Goal: Information Seeking & Learning: Check status

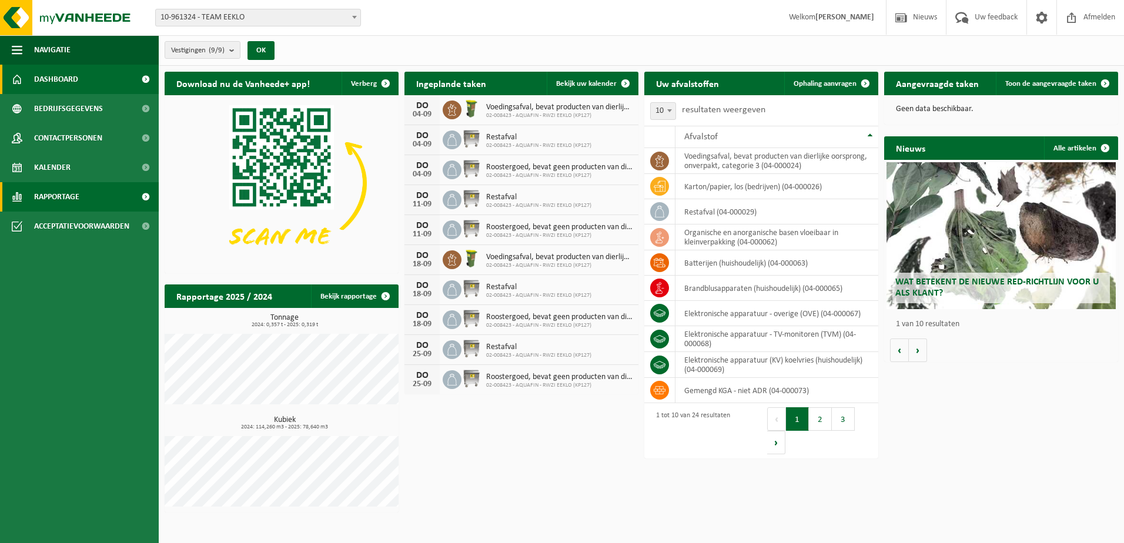
click at [66, 198] on span "Rapportage" at bounding box center [56, 196] width 45 height 29
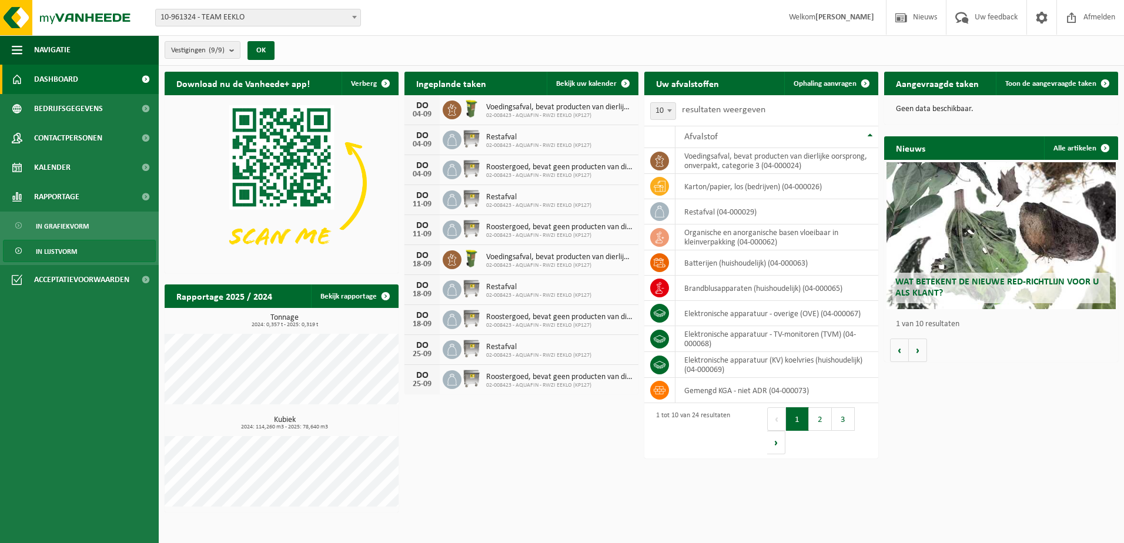
click at [65, 251] on span "In lijstvorm" at bounding box center [56, 251] width 41 height 22
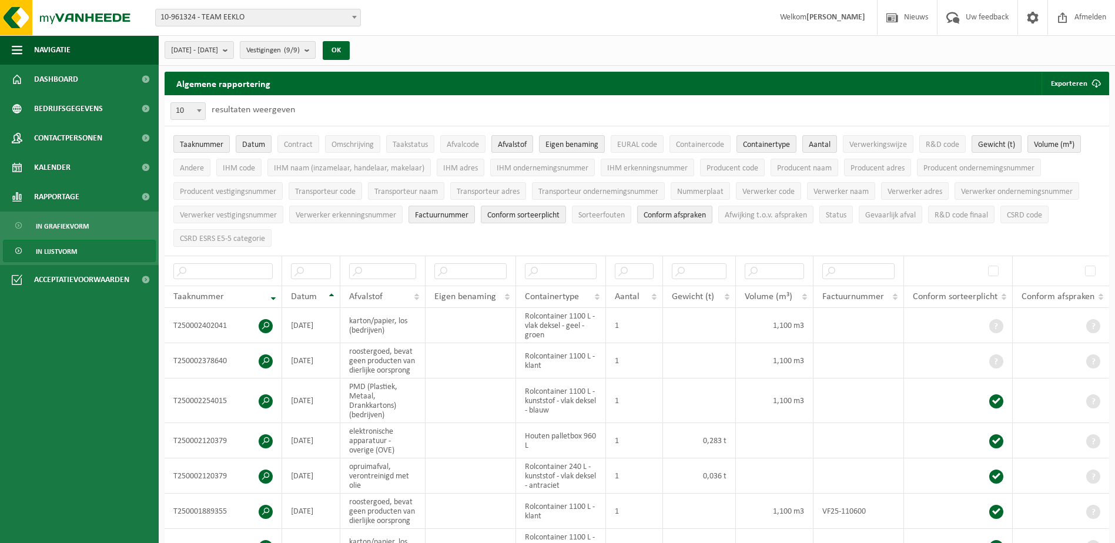
click at [315, 49] on b "submit" at bounding box center [309, 50] width 11 height 16
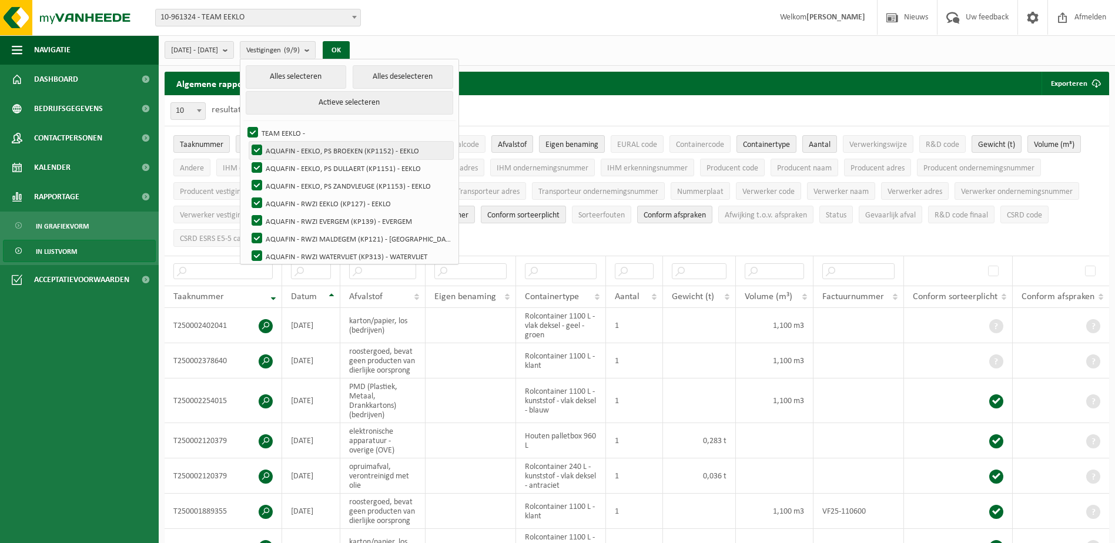
click at [285, 149] on label "AQUAFIN - EEKLO, PS BROEKEN (KP1152) - EEKLO" at bounding box center [351, 151] width 204 height 18
click at [247, 142] on input "AQUAFIN - EEKLO, PS BROEKEN (KP1152) - EEKLO" at bounding box center [247, 141] width 1 height 1
checkbox input "false"
click at [284, 166] on label "AQUAFIN - EEKLO, PS DULLAERT (KP1151) - EEKLO" at bounding box center [351, 168] width 204 height 18
click at [247, 159] on input "AQUAFIN - EEKLO, PS DULLAERT (KP1151) - EEKLO" at bounding box center [247, 159] width 1 height 1
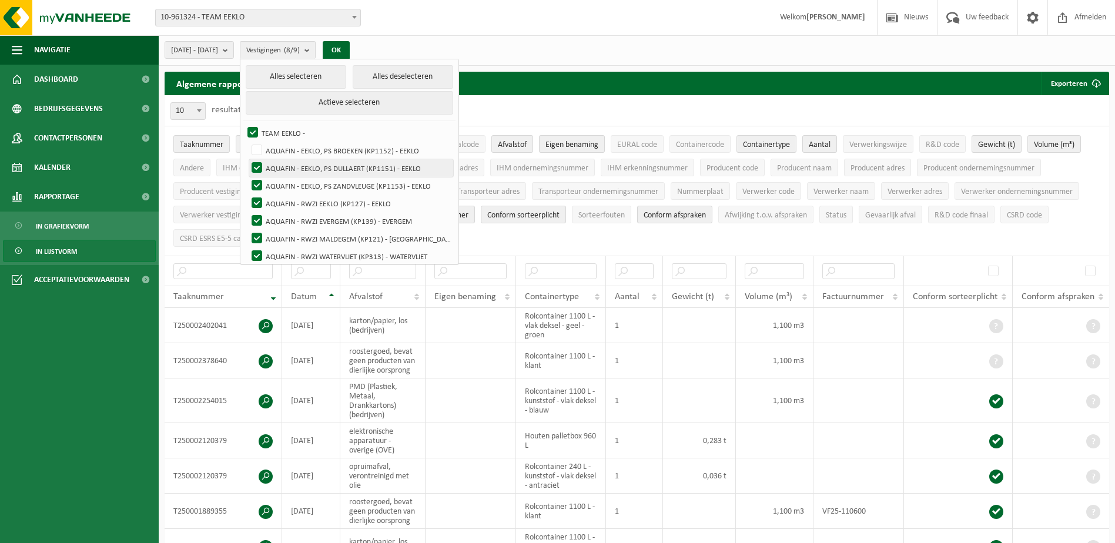
checkbox input "false"
click at [285, 186] on label "AQUAFIN - EEKLO, PS ZANDVLEUGE (KP1153) - EEKLO" at bounding box center [351, 186] width 204 height 18
click at [247, 177] on input "AQUAFIN - EEKLO, PS ZANDVLEUGE (KP1153) - EEKLO" at bounding box center [247, 176] width 1 height 1
checkbox input "false"
click at [284, 200] on label "AQUAFIN - RWZI EEKLO (KP127) - EEKLO" at bounding box center [351, 204] width 204 height 18
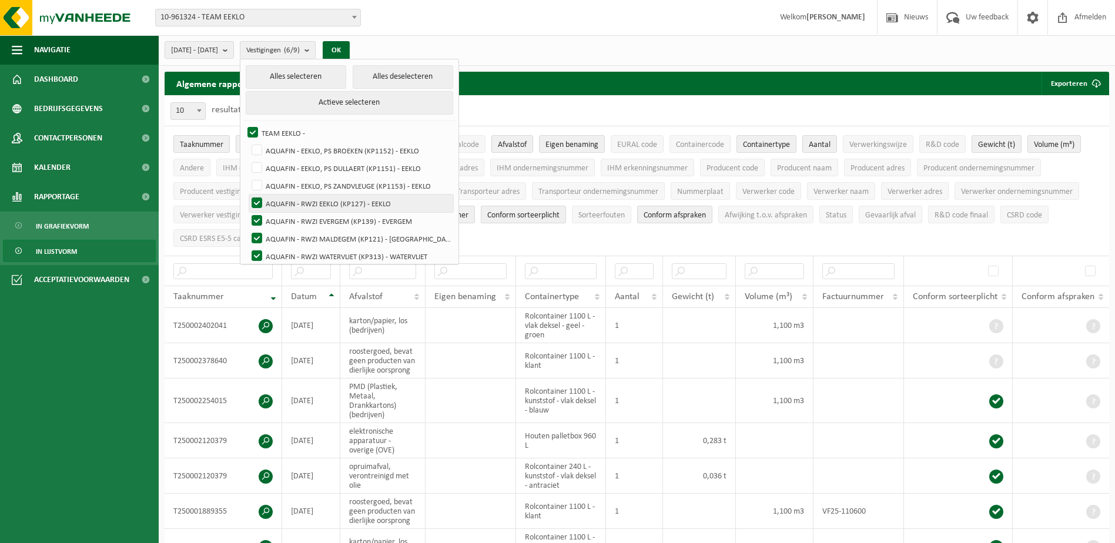
click at [247, 195] on input "AQUAFIN - RWZI EEKLO (KP127) - EEKLO" at bounding box center [247, 194] width 1 height 1
checkbox input "false"
click at [287, 235] on label "AQUAFIN - RWZI MALDEGEM (KP121) - [GEOGRAPHIC_DATA]" at bounding box center [351, 239] width 204 height 18
click at [247, 230] on input "AQUAFIN - RWZI MALDEGEM (KP121) - [GEOGRAPHIC_DATA]" at bounding box center [247, 229] width 1 height 1
checkbox input "false"
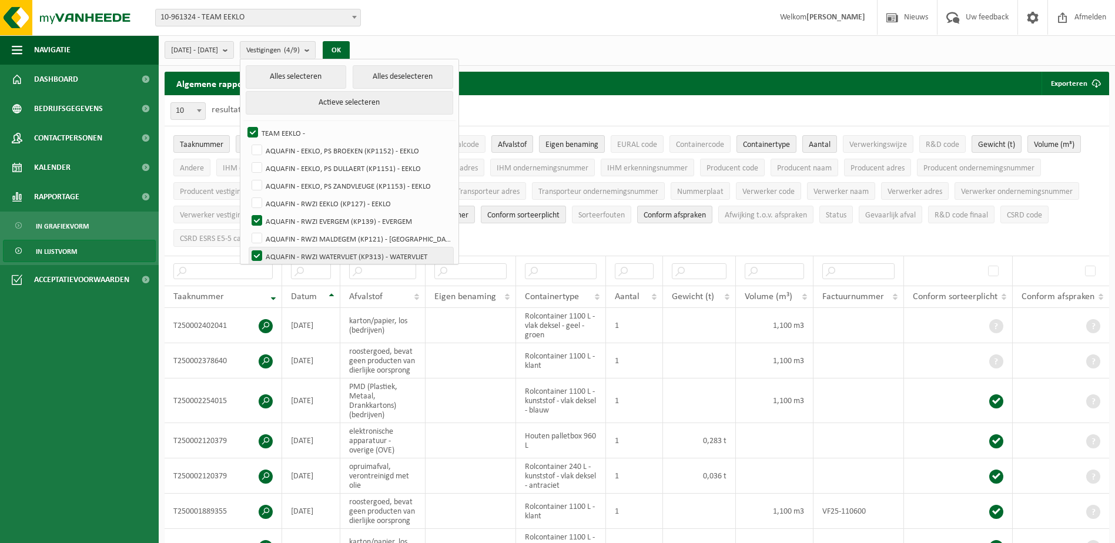
click at [286, 254] on label "AQUAFIN - RWZI WATERVLIET (KP313) - WATERVLIET" at bounding box center [351, 256] width 204 height 18
click at [247, 247] on input "AQUAFIN - RWZI WATERVLIET (KP313) - WATERVLIET" at bounding box center [247, 247] width 1 height 1
checkbox input "false"
click at [233, 50] on b "submit" at bounding box center [228, 50] width 11 height 16
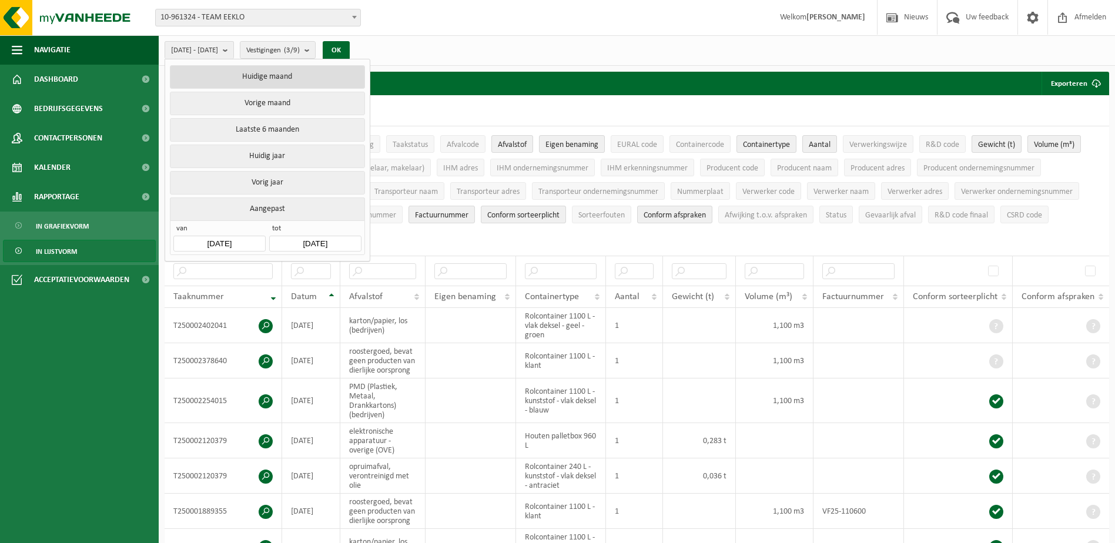
click at [253, 73] on button "Huidige maand" at bounding box center [267, 77] width 195 height 24
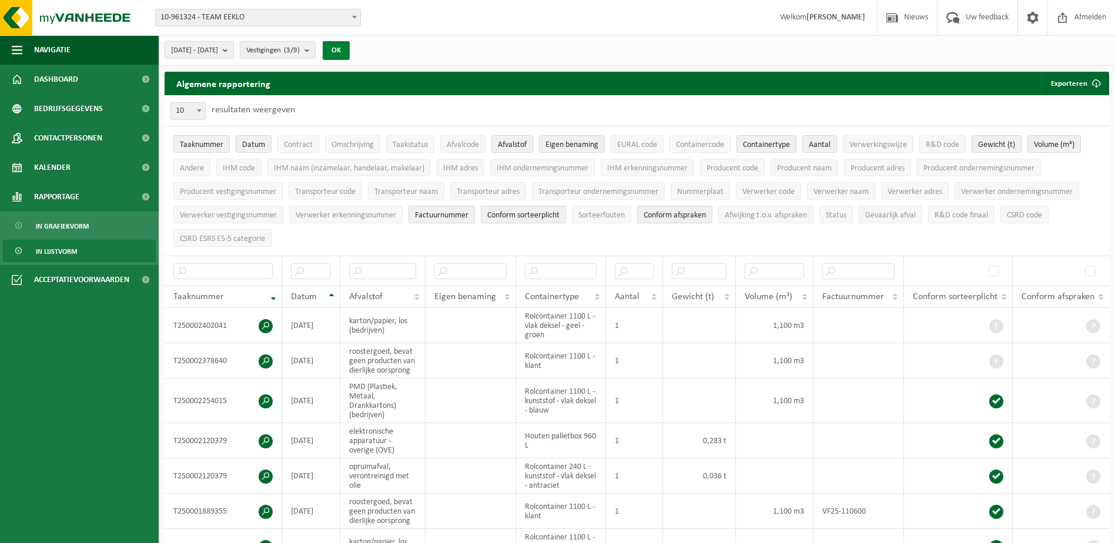
click at [350, 49] on button "OK" at bounding box center [336, 50] width 27 height 19
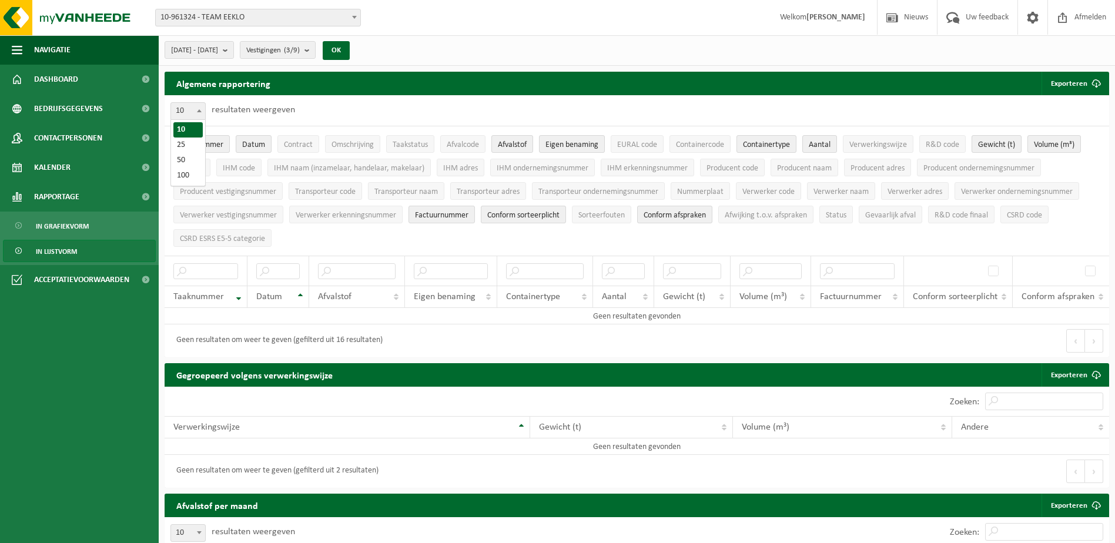
click at [198, 112] on span at bounding box center [199, 110] width 12 height 15
click at [234, 52] on button "[DATE] - [DATE]" at bounding box center [199, 50] width 69 height 18
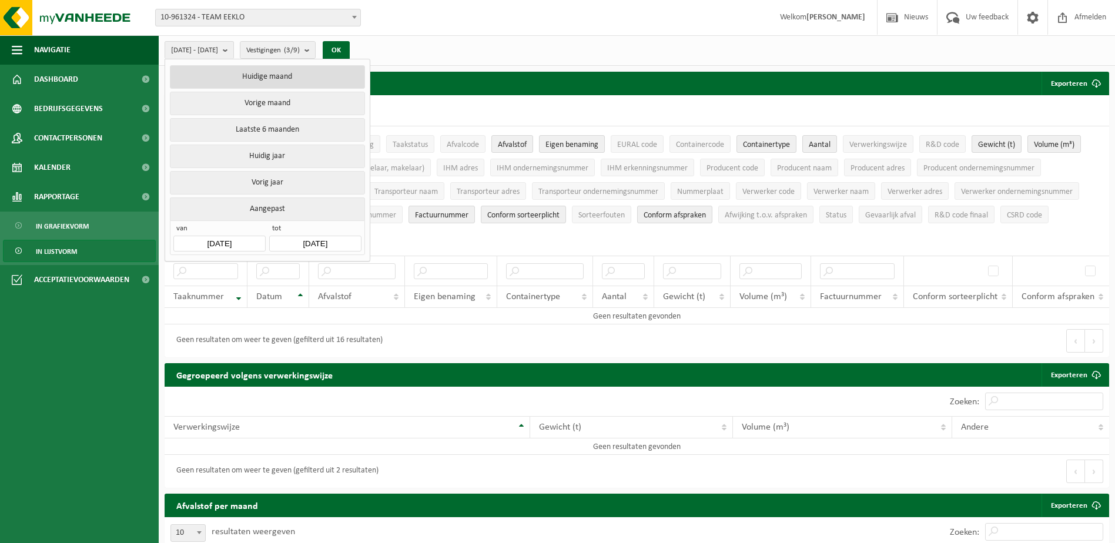
click at [251, 78] on button "Huidige maand" at bounding box center [267, 77] width 195 height 24
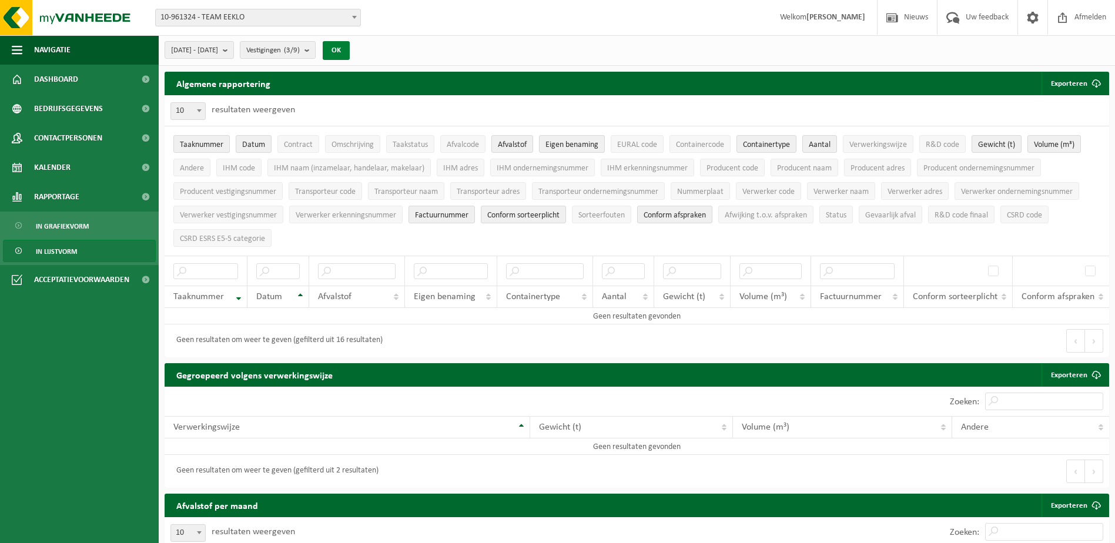
click at [350, 51] on button "OK" at bounding box center [336, 50] width 27 height 19
click at [315, 46] on b "submit" at bounding box center [309, 50] width 11 height 16
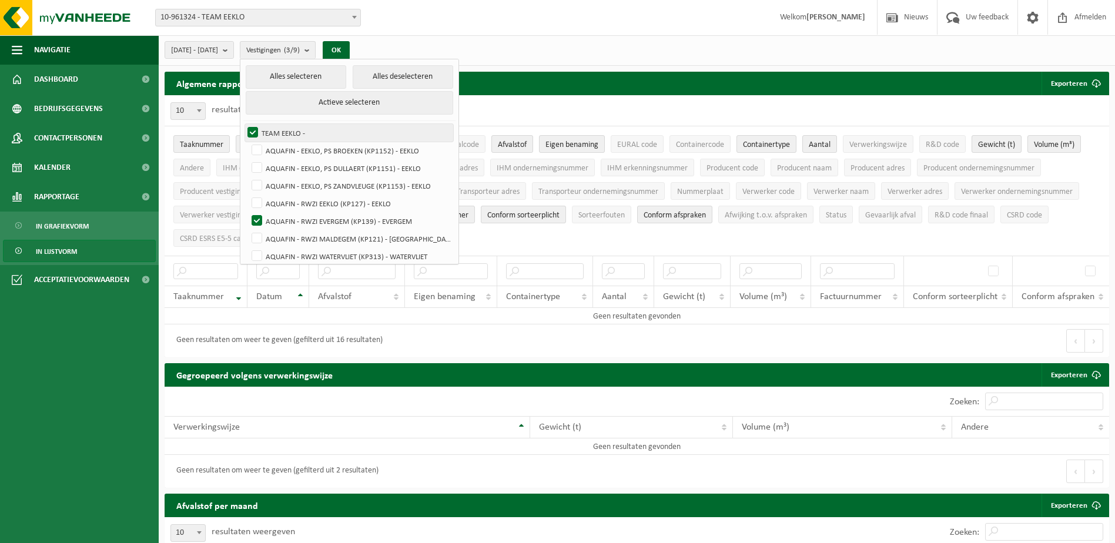
click at [283, 130] on label "TEAM EEKLO -" at bounding box center [349, 133] width 208 height 18
click at [243, 124] on input "TEAM EEKLO -" at bounding box center [243, 123] width 1 height 1
click at [350, 53] on button "OK" at bounding box center [336, 50] width 27 height 19
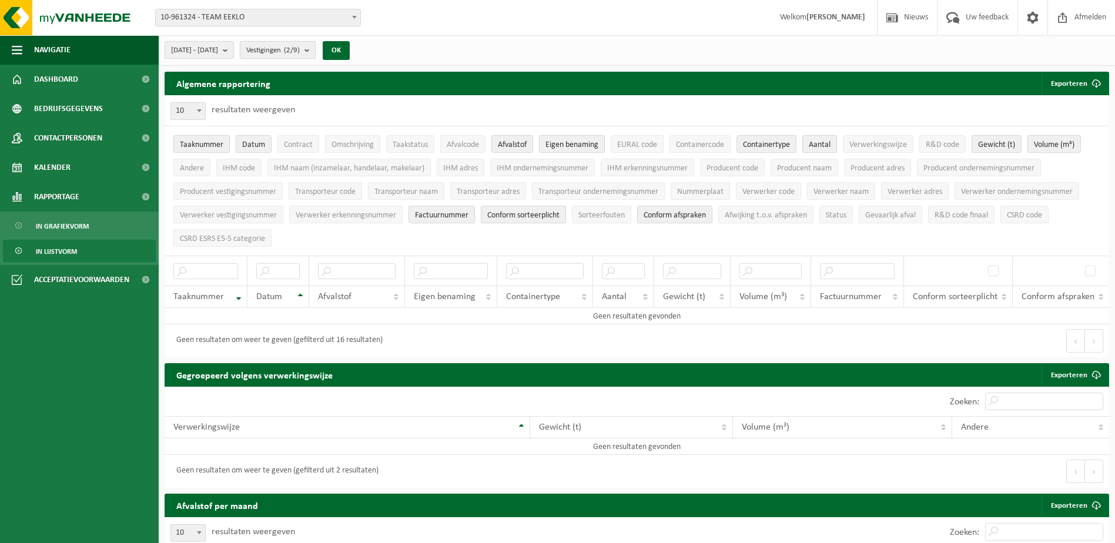
click at [315, 50] on b "submit" at bounding box center [309, 50] width 11 height 16
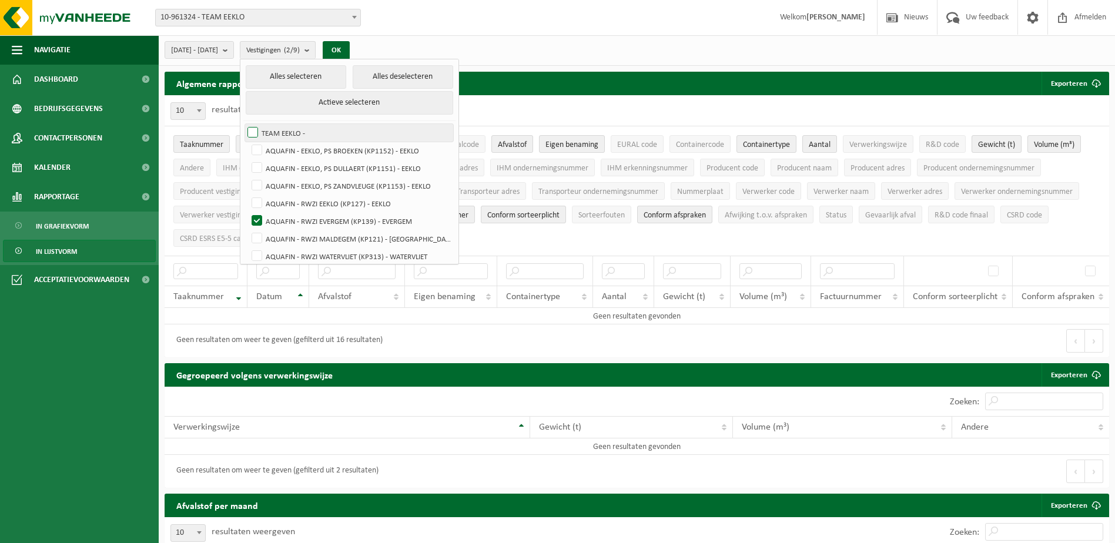
click at [280, 129] on label "TEAM EEKLO -" at bounding box center [349, 133] width 208 height 18
click at [243, 124] on input "TEAM EEKLO -" at bounding box center [243, 123] width 1 height 1
checkbox input "true"
click at [282, 144] on label "AQUAFIN - EEKLO, PS BROEKEN (KP1152) - EEKLO" at bounding box center [351, 151] width 204 height 18
click at [247, 142] on input "AQUAFIN - EEKLO, PS BROEKEN (KP1152) - EEKLO" at bounding box center [247, 141] width 1 height 1
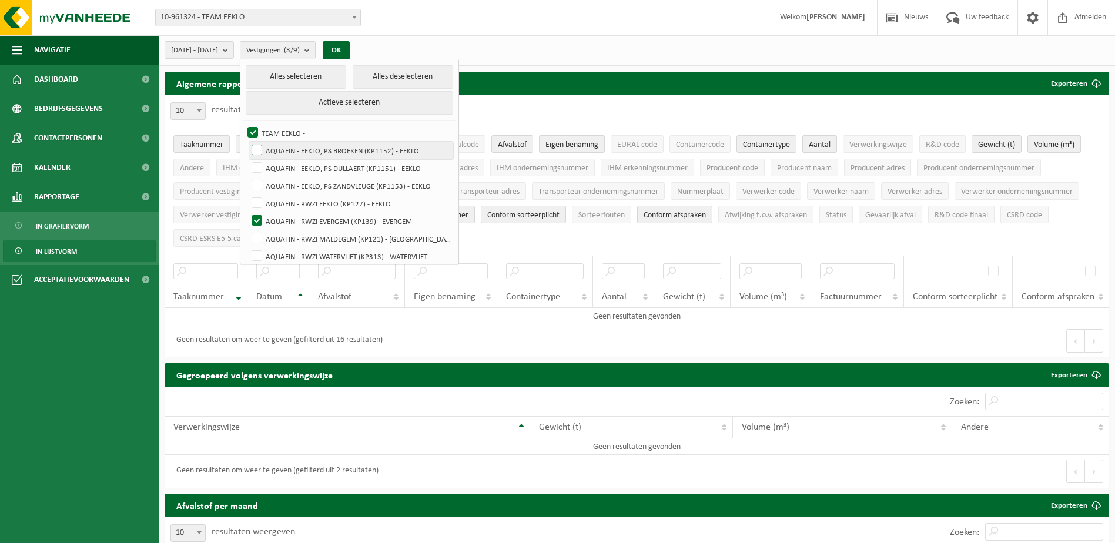
checkbox input "true"
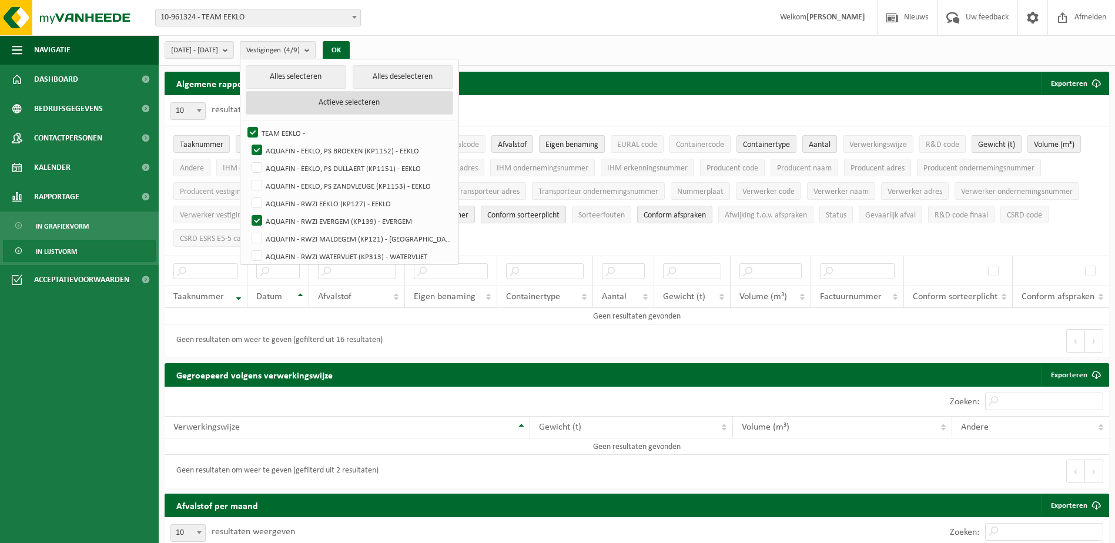
click at [364, 103] on button "Actieve selecteren" at bounding box center [350, 103] width 208 height 24
checkbox input "true"
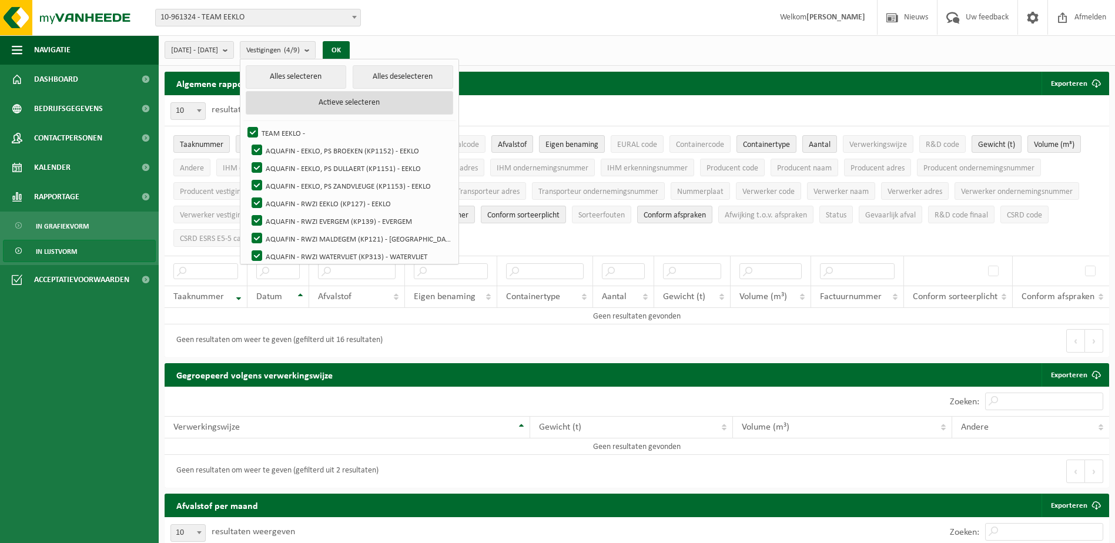
checkbox input "true"
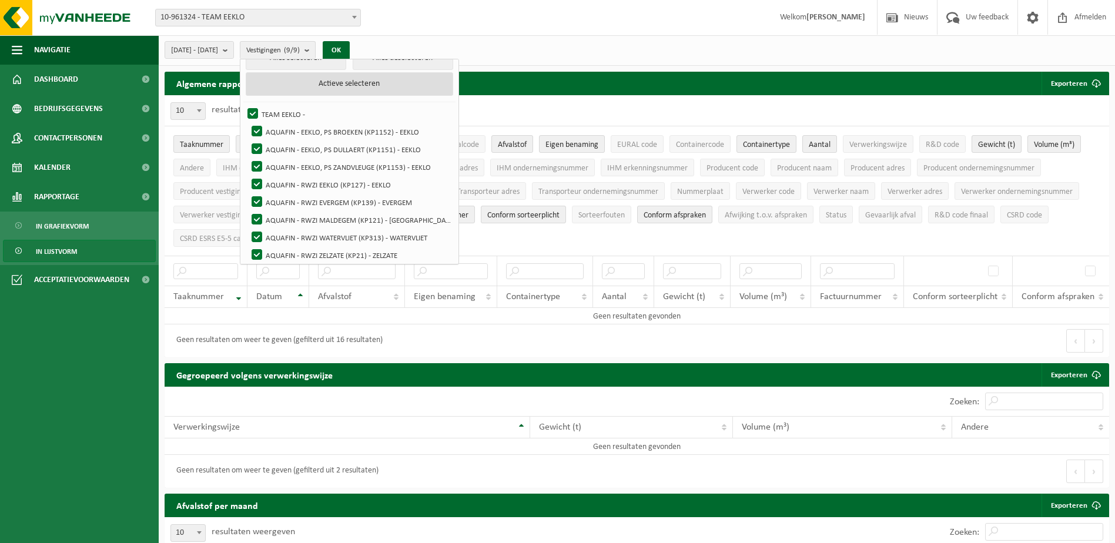
scroll to position [23, 0]
click at [350, 49] on button "OK" at bounding box center [336, 50] width 27 height 19
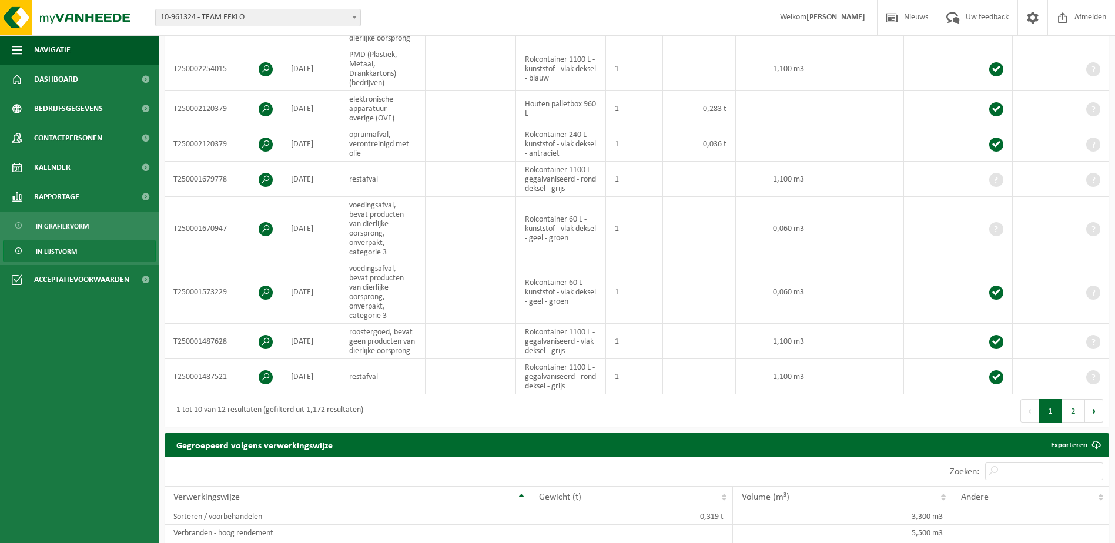
scroll to position [333, 0]
